Goal: Information Seeking & Learning: Find specific fact

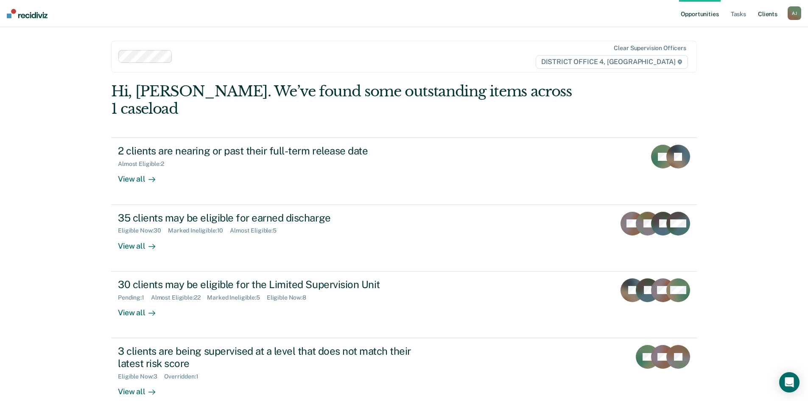
click at [772, 12] on link "Client s" at bounding box center [767, 13] width 23 height 27
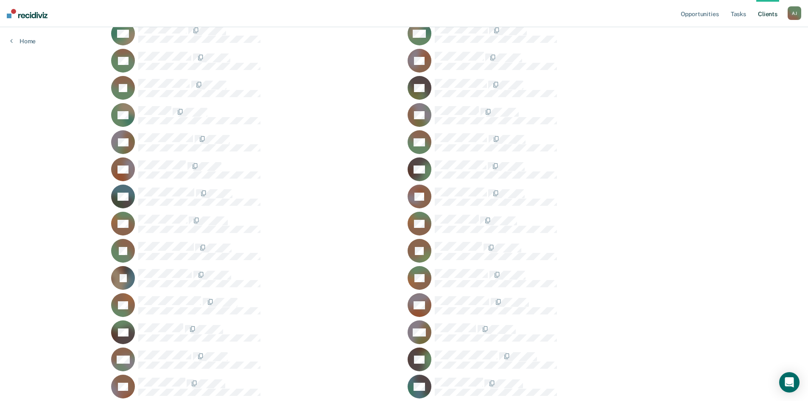
scroll to position [907, 0]
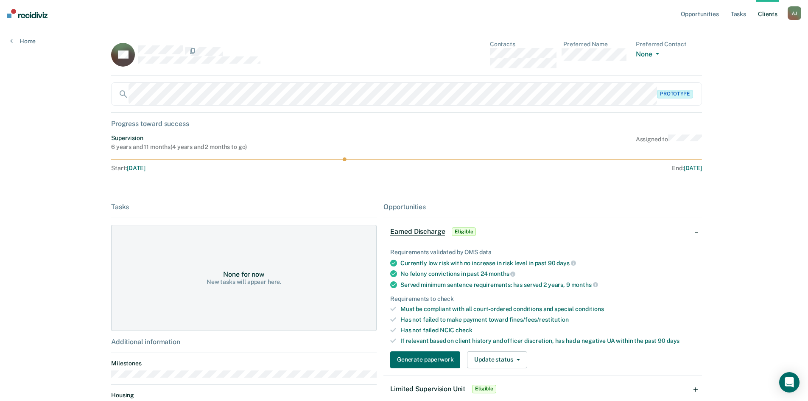
drag, startPoint x: 556, startPoint y: 64, endPoint x: 479, endPoint y: 61, distance: 77.7
click at [479, 61] on div "JW Contacts Preferred Name Preferred Contact None Call Text Email None" at bounding box center [406, 58] width 591 height 35
click at [486, 53] on div "JW Contacts Preferred Name Preferred Contact None Call Text Email None" at bounding box center [406, 58] width 591 height 35
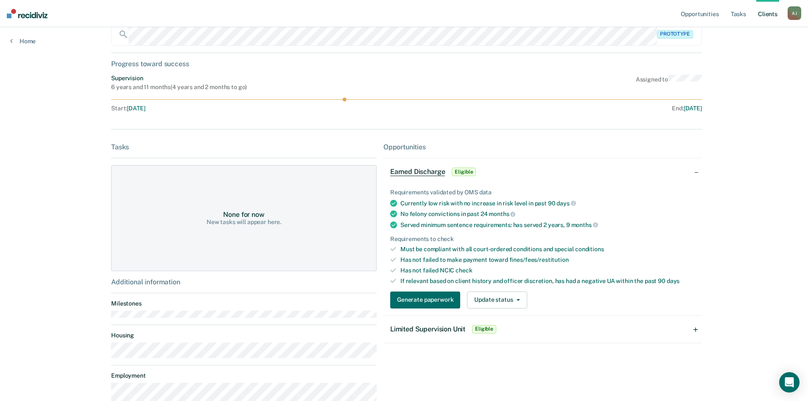
scroll to position [115, 0]
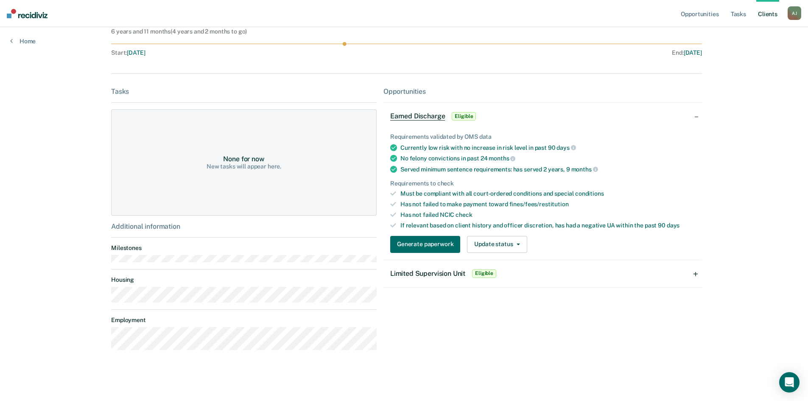
click at [82, 337] on div "Opportunities Tasks Client s [PERSON_NAME] [PERSON_NAME] Profile How it works L…" at bounding box center [404, 143] width 808 height 516
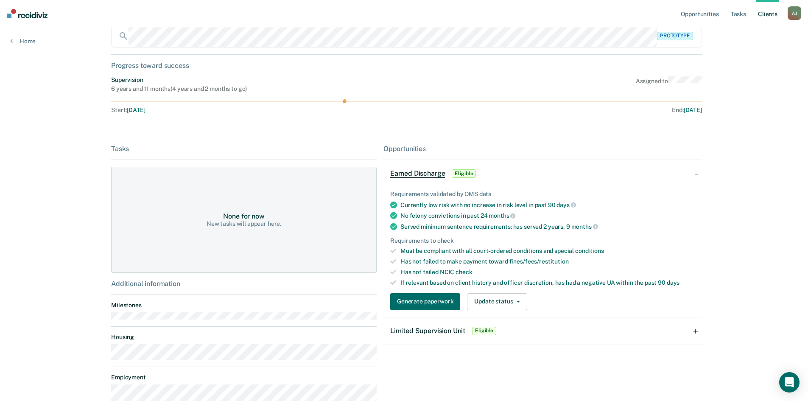
scroll to position [73, 0]
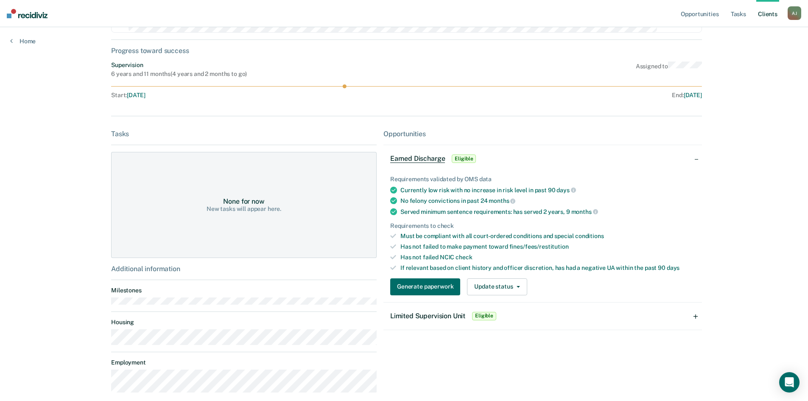
click at [490, 312] on span "Eligible" at bounding box center [484, 316] width 24 height 8
click at [0, 0] on div "Validated by data from Atlas Verified compliant employment No active NCO, CPO, …" at bounding box center [0, 0] width 0 height 0
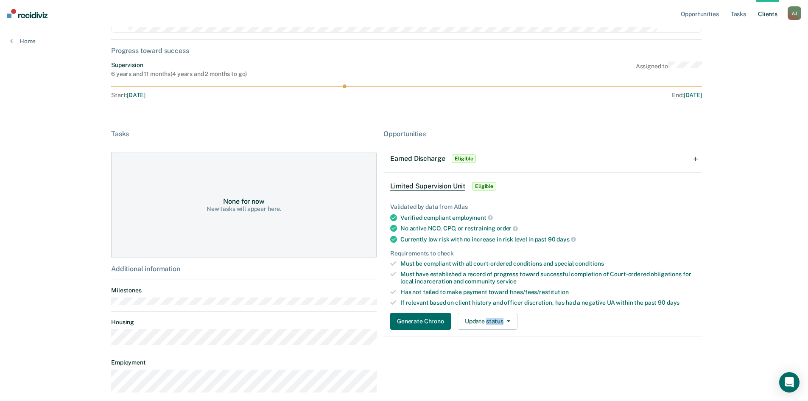
click at [577, 323] on div "Generate Chrono Update status Mark Pending Mark Ineligible" at bounding box center [542, 320] width 305 height 17
click at [410, 319] on button "Generate Chrono" at bounding box center [420, 320] width 61 height 17
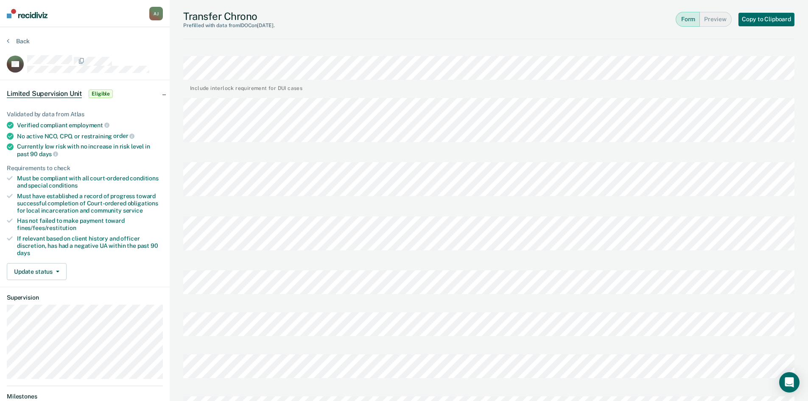
click at [174, 114] on div "Transfer Chrono Prefilled with data from IDOC on [DATE] . Form Preview Copy to …" at bounding box center [489, 360] width 638 height 720
click at [24, 40] on button "Back" at bounding box center [18, 41] width 23 height 8
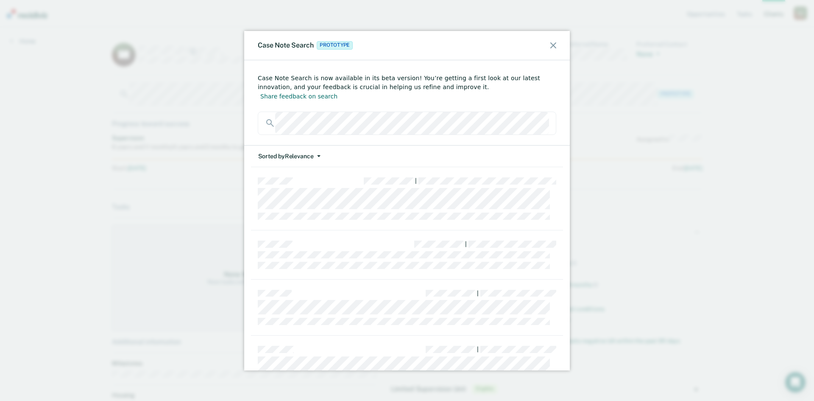
click at [319, 145] on button "Sorted by Relevance" at bounding box center [289, 156] width 63 height 22
click at [308, 168] on button "Relevance" at bounding box center [299, 175] width 82 height 14
click at [320, 145] on button "Sorted by Relevance" at bounding box center [289, 156] width 63 height 22
click at [303, 182] on button "Date" at bounding box center [299, 189] width 82 height 14
click at [549, 46] on div "Case Note Search Prototype" at bounding box center [407, 45] width 326 height 29
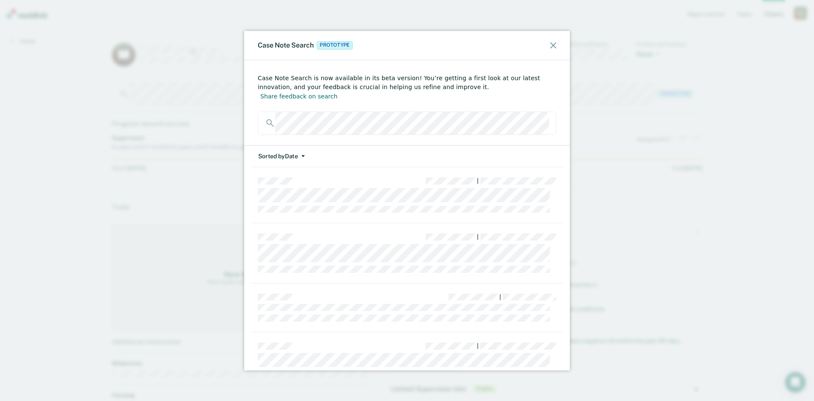
click at [553, 44] on icon at bounding box center [553, 45] width 6 height 6
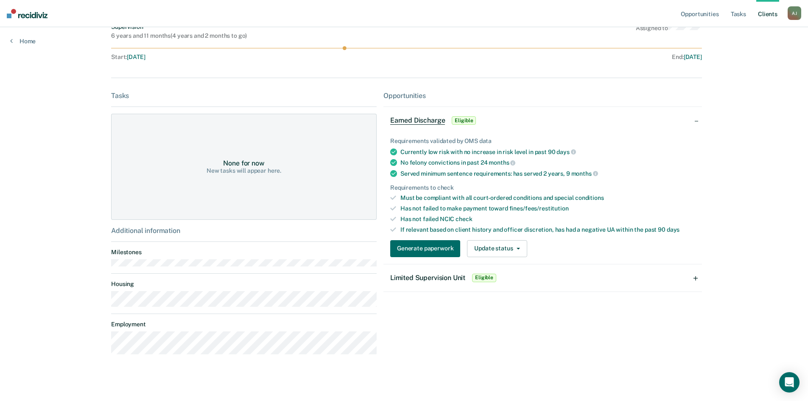
scroll to position [115, 0]
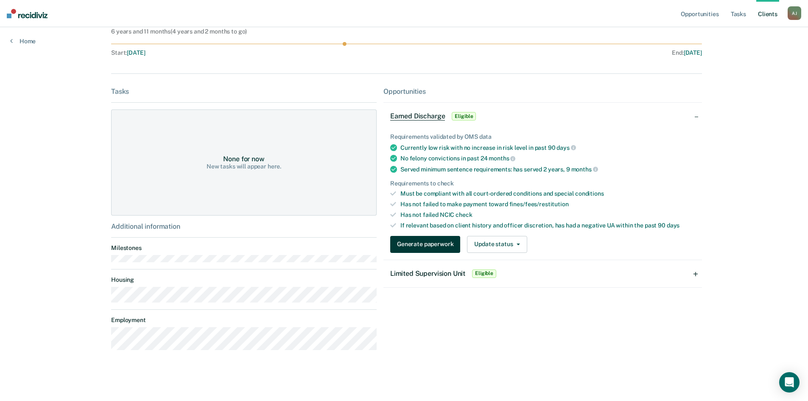
click at [423, 245] on button "Generate paperwork" at bounding box center [425, 244] width 70 height 17
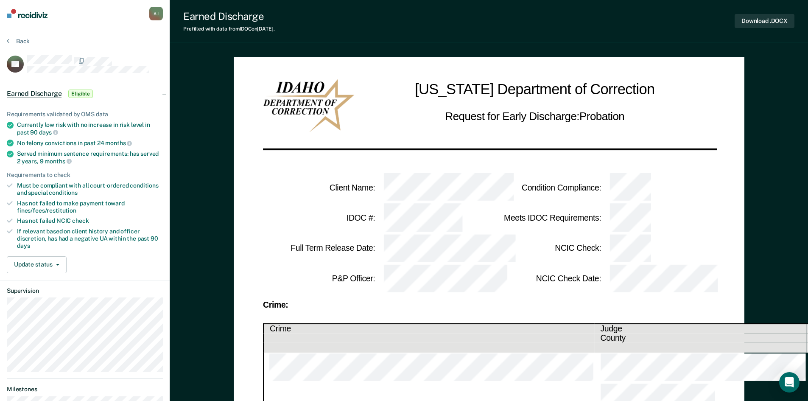
scroll to position [115, 0]
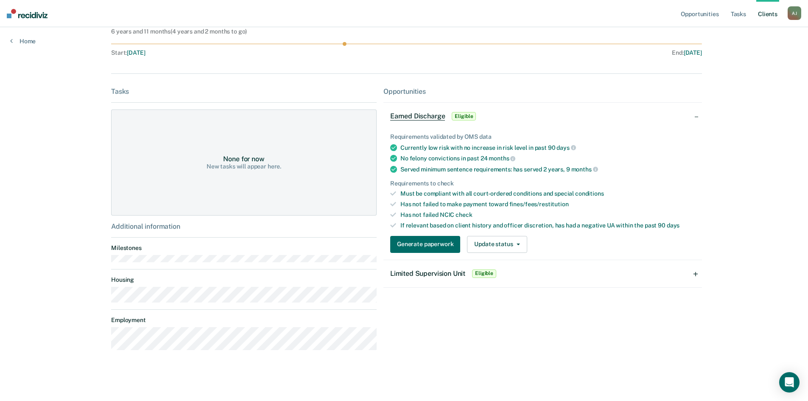
click at [480, 276] on span "Eligible" at bounding box center [484, 273] width 24 height 8
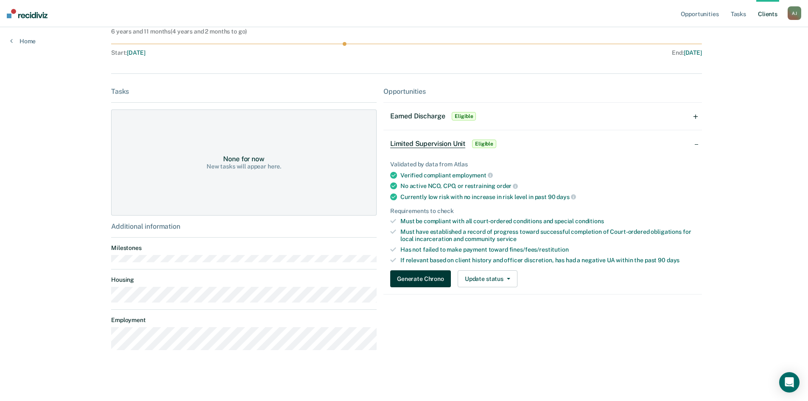
click at [424, 277] on button "Generate Chrono" at bounding box center [420, 278] width 61 height 17
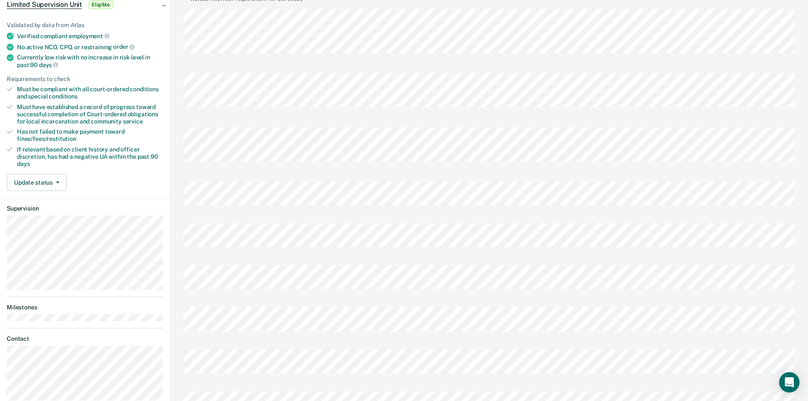
scroll to position [85, 0]
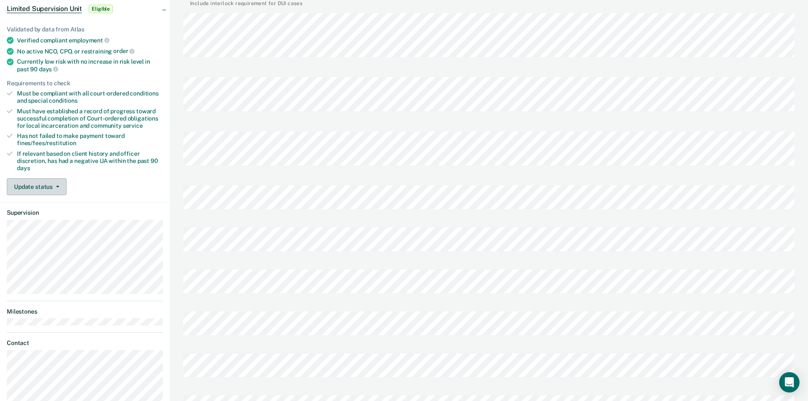
click at [59, 187] on button "Update status" at bounding box center [37, 186] width 60 height 17
click at [96, 176] on div "Validated by data from Atlas Verified compliant employment No active NCO, CPO, …" at bounding box center [85, 107] width 170 height 190
click at [47, 185] on button "Update status" at bounding box center [37, 186] width 60 height 17
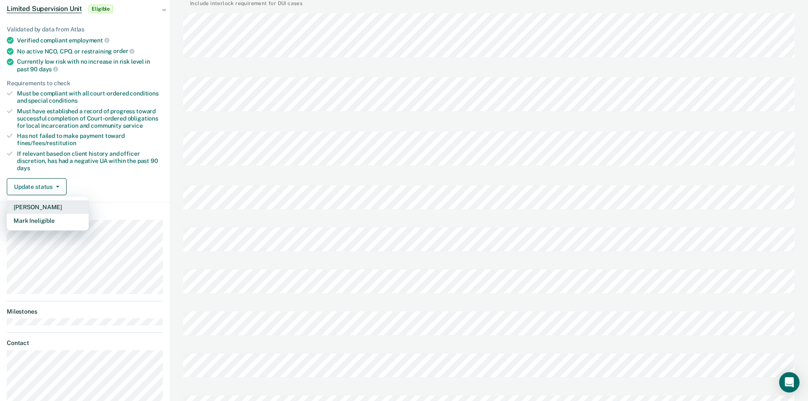
click at [50, 209] on button "[PERSON_NAME]" at bounding box center [48, 207] width 82 height 14
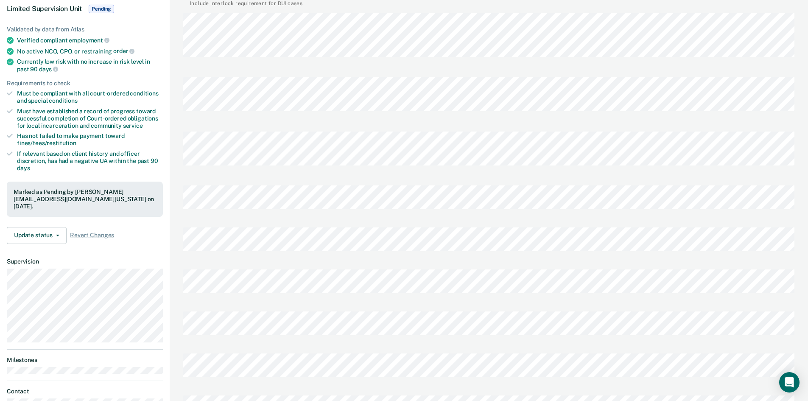
scroll to position [0, 0]
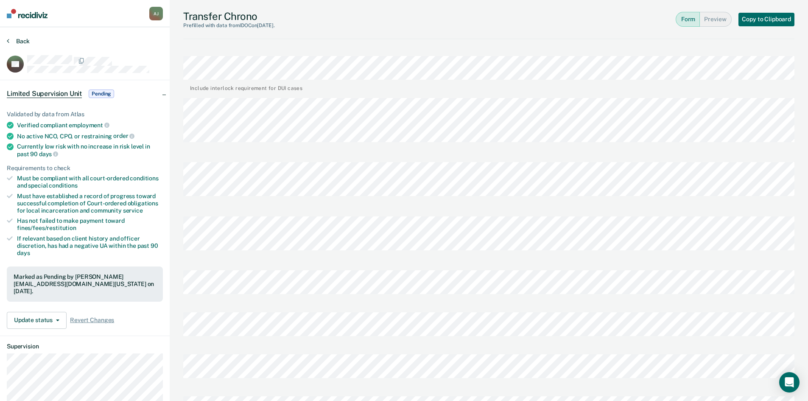
click at [21, 39] on button "Back" at bounding box center [18, 41] width 23 height 8
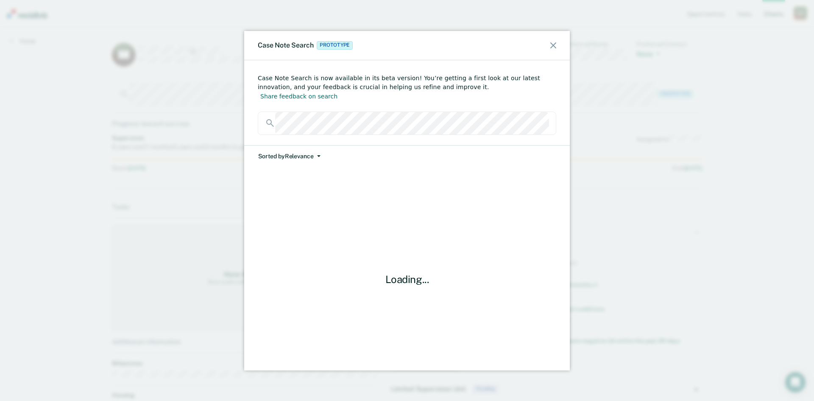
click at [306, 145] on button "Sorted by Relevance" at bounding box center [289, 156] width 63 height 22
click at [291, 182] on button "Date" at bounding box center [299, 189] width 82 height 14
click at [399, 188] on div "|" at bounding box center [407, 191] width 312 height 49
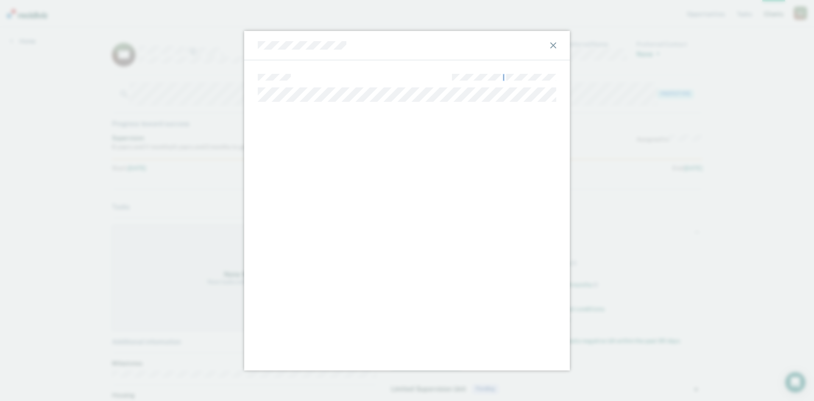
click at [254, 78] on div "|" at bounding box center [407, 87] width 326 height 55
click at [553, 44] on icon at bounding box center [553, 45] width 6 height 6
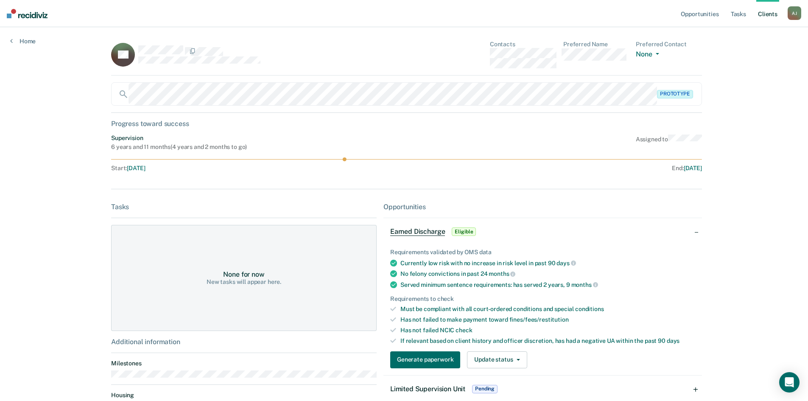
click at [91, 94] on div "Opportunities Tasks Client s [PERSON_NAME] [PERSON_NAME] Profile How it works L…" at bounding box center [404, 258] width 808 height 516
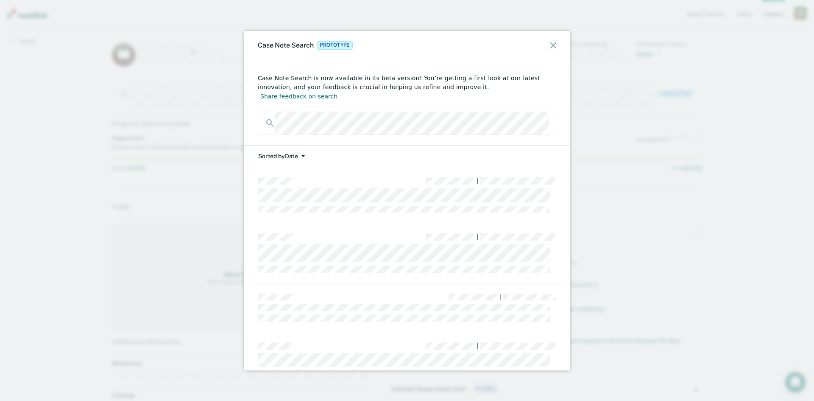
click at [173, 118] on div "Case Note Search Prototype Case Note Search is now available in its beta versio…" at bounding box center [407, 200] width 814 height 401
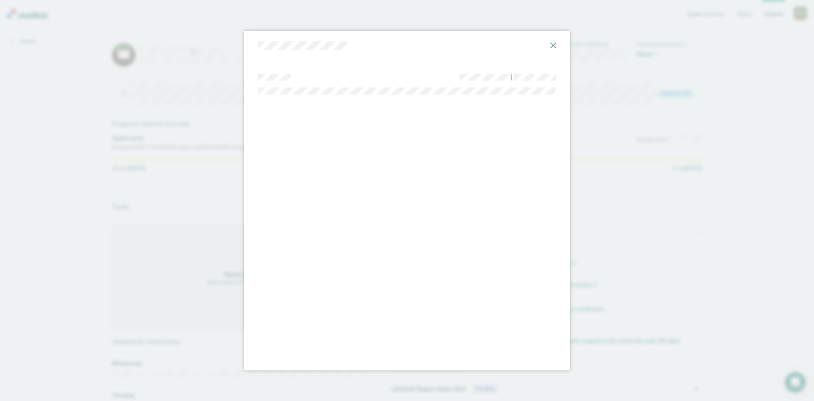
click at [556, 43] on icon at bounding box center [553, 45] width 6 height 6
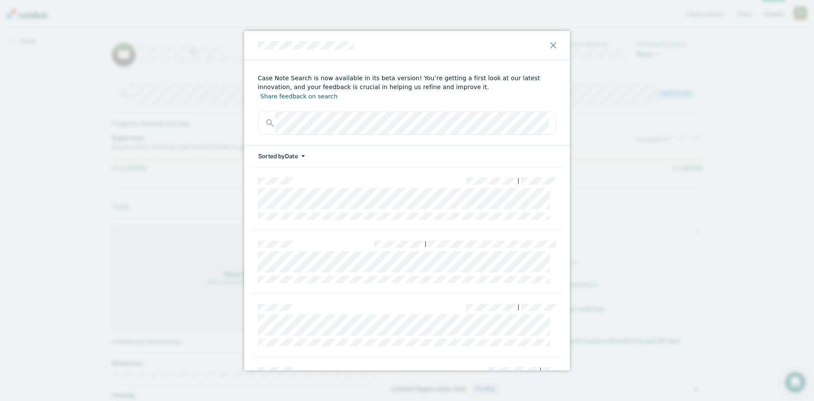
click at [263, 114] on div at bounding box center [407, 123] width 298 height 23
click at [232, 110] on div "Case Note Search is now available in its beta version! You’re getting a first l…" at bounding box center [407, 200] width 814 height 401
click at [391, 221] on div "|" at bounding box center [407, 236] width 312 height 49
